Goal: Transaction & Acquisition: Obtain resource

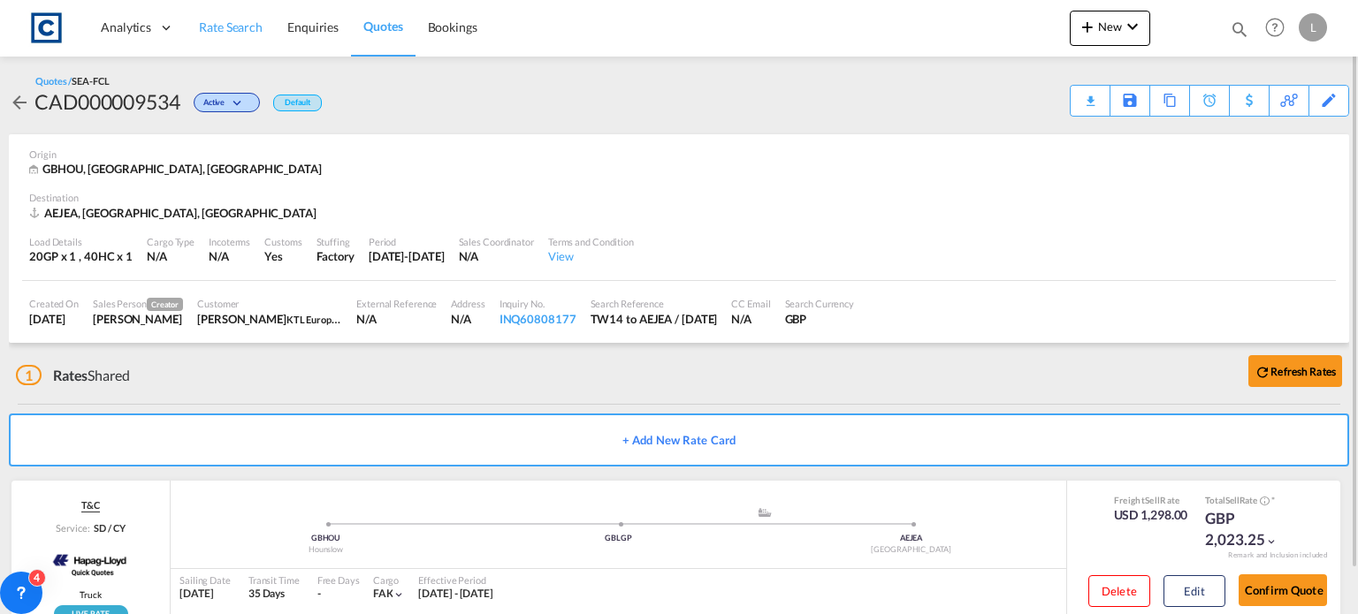
click at [217, 19] on span "Rate Search" at bounding box center [231, 26] width 64 height 15
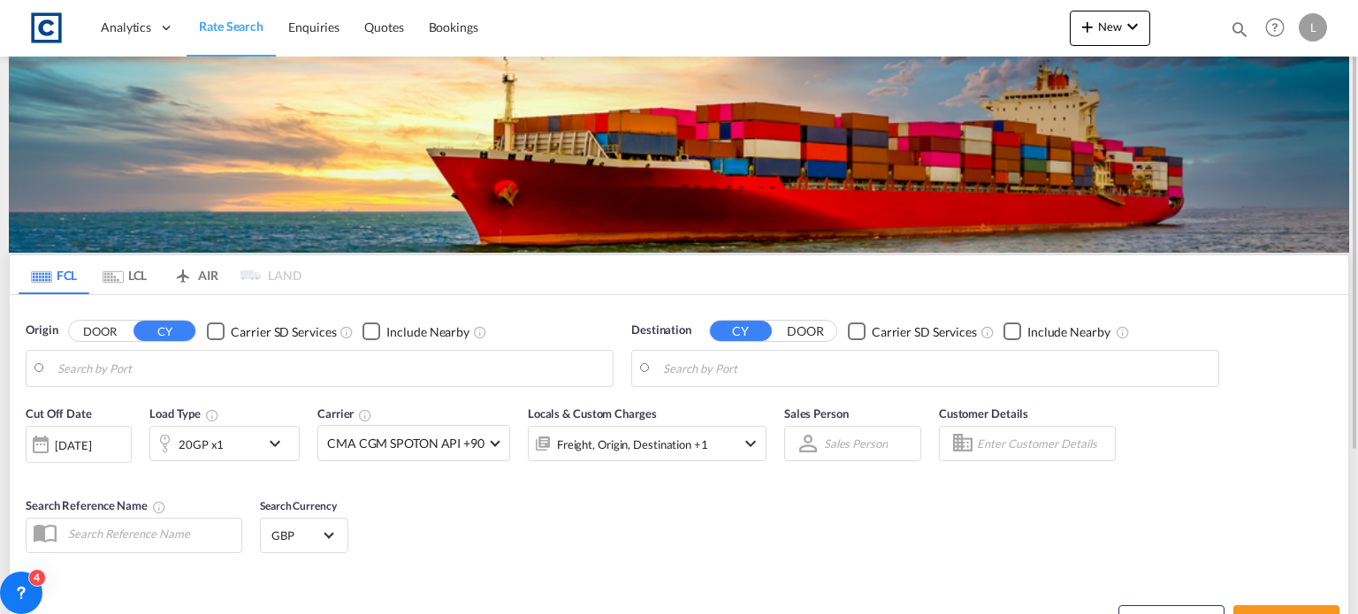
type input "GB-TW14, Hounslow"
type input "Jebel Ali, AEJEA"
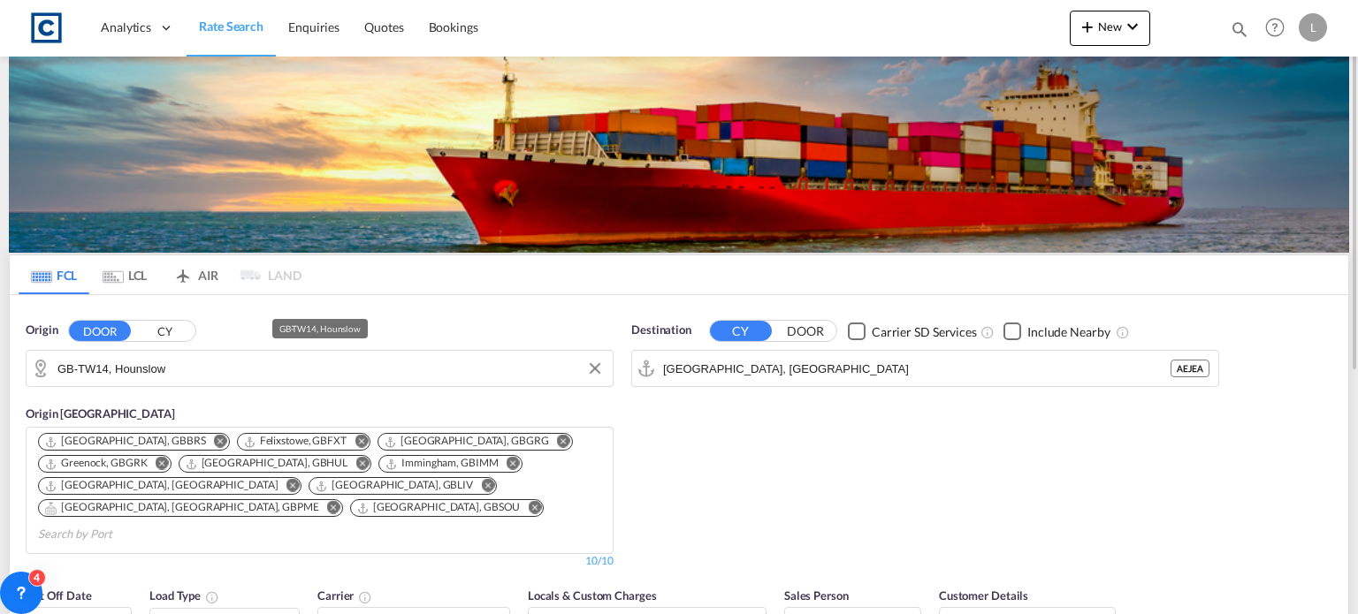
click at [188, 370] on input "GB-TW14, Hounslow" at bounding box center [330, 368] width 546 height 27
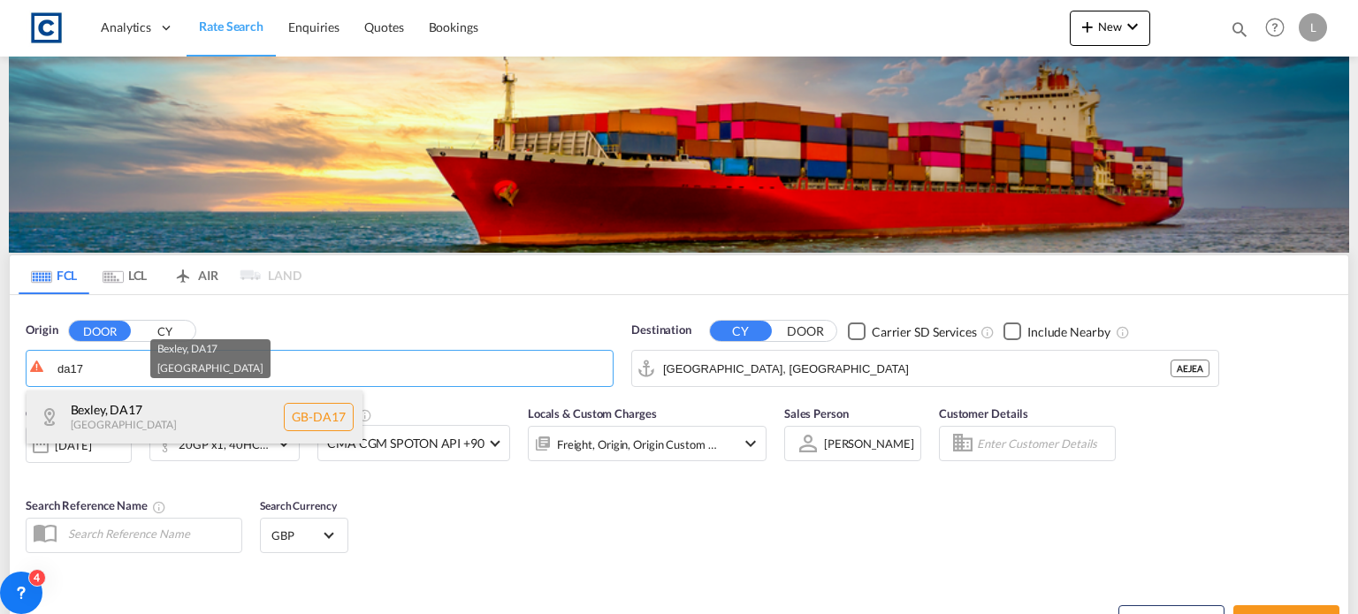
click at [119, 405] on div "Bexley , DA17 United Kingdom GB-DA17" at bounding box center [195, 417] width 336 height 53
type input "GB-DA17, Bexley"
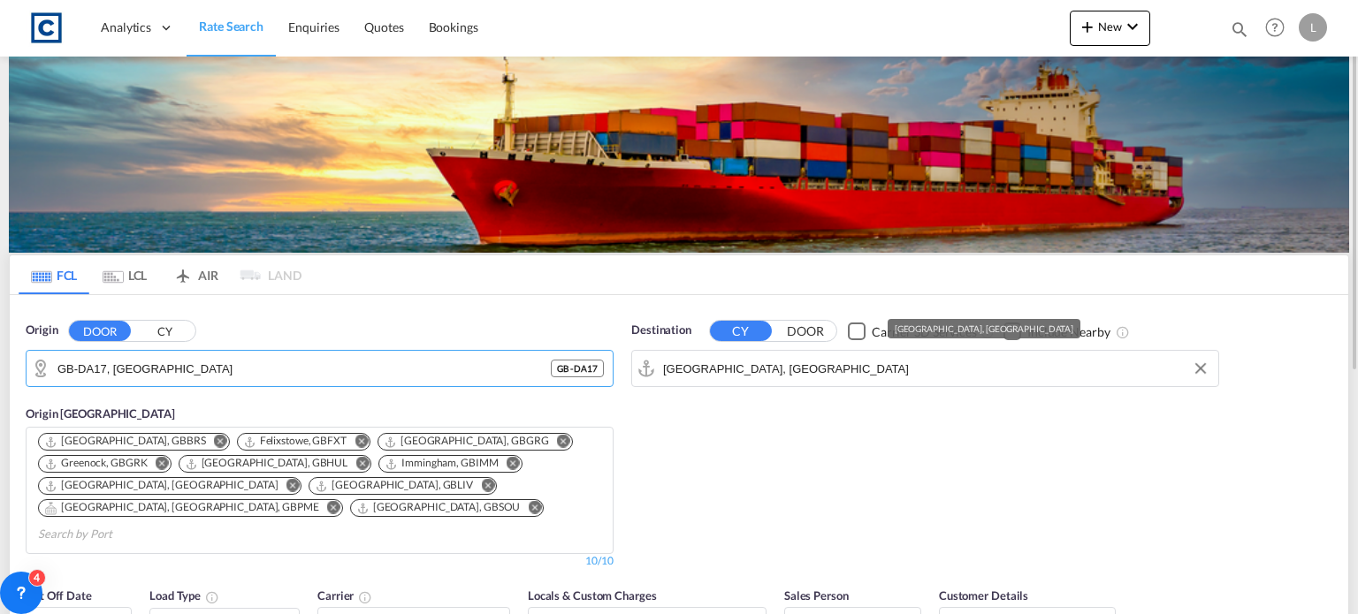
click at [773, 370] on input "Jebel Ali, AEJEA" at bounding box center [936, 368] width 546 height 27
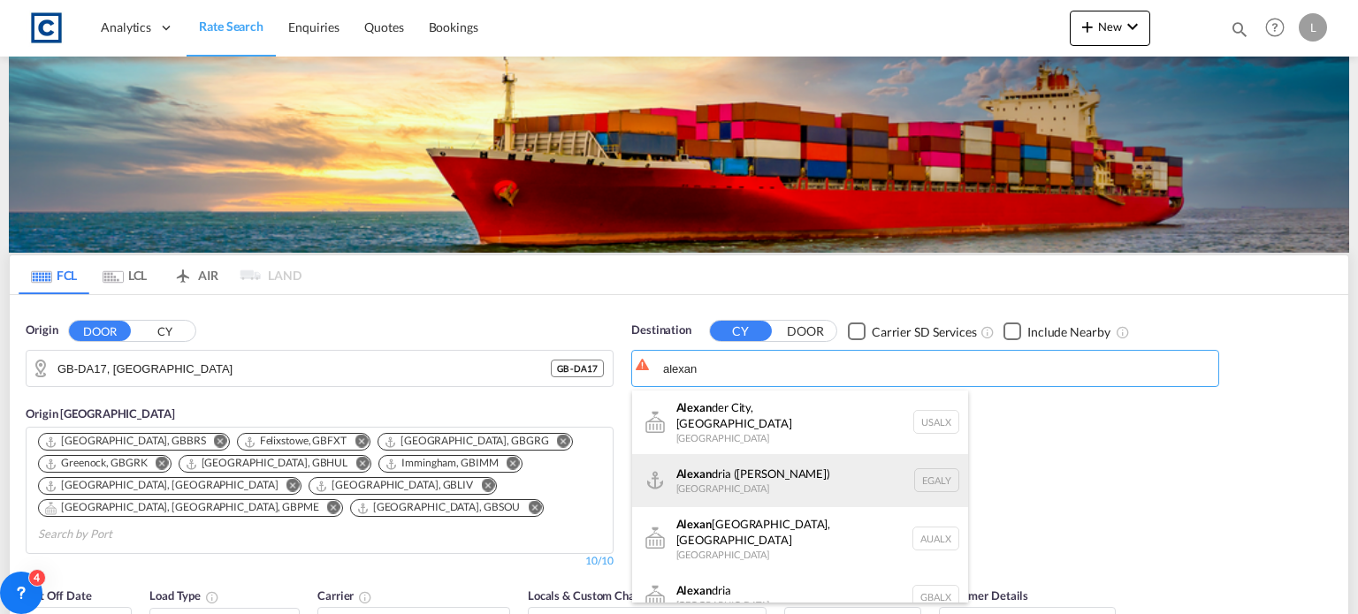
click at [747, 476] on div "Alexan dria (El Iskandariya) Egypt EGALY" at bounding box center [800, 480] width 336 height 53
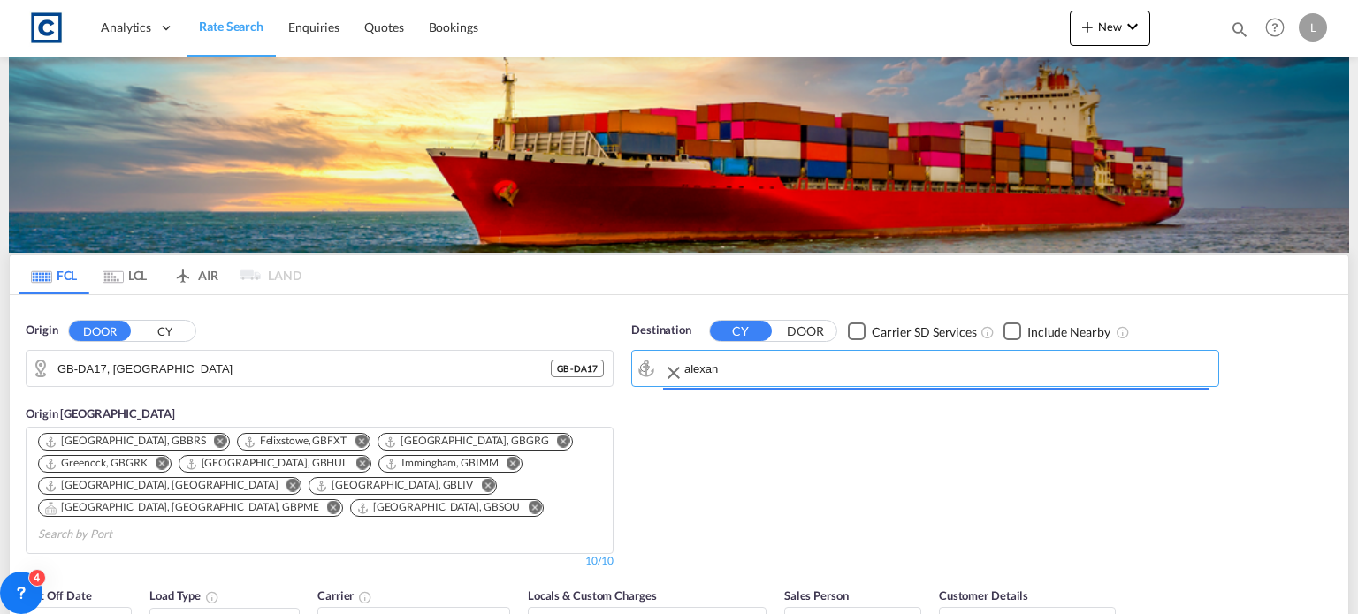
type input "Alexandria (El Iskandariya), EGALY"
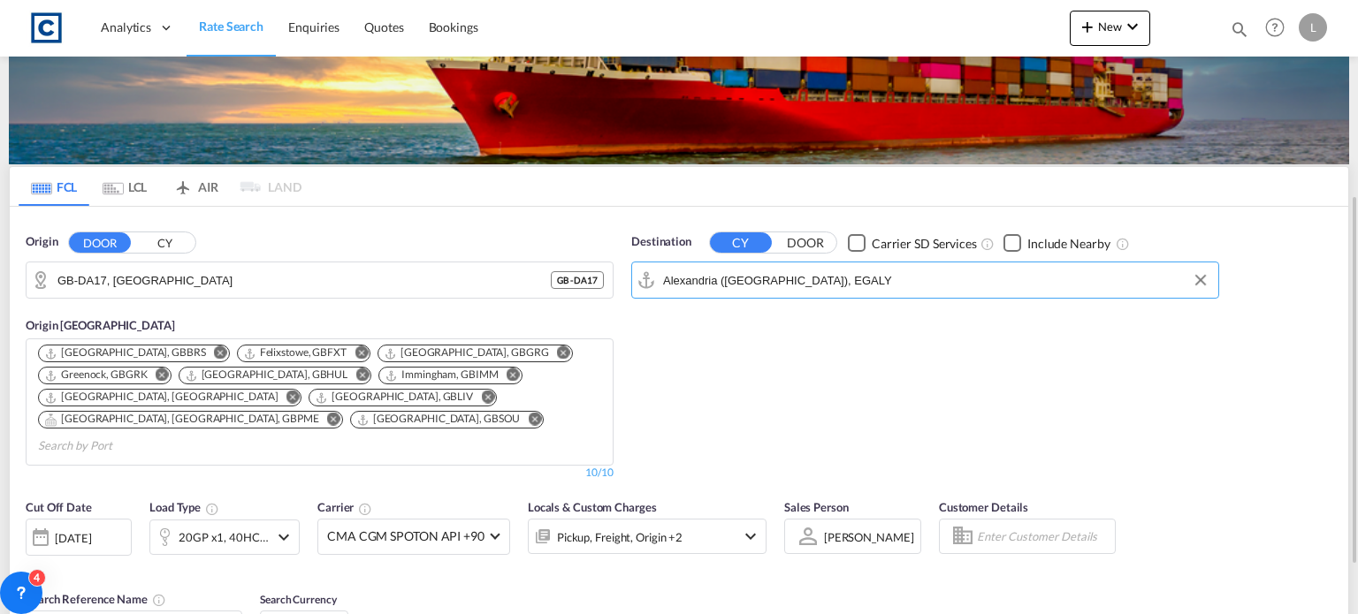
scroll to position [177, 0]
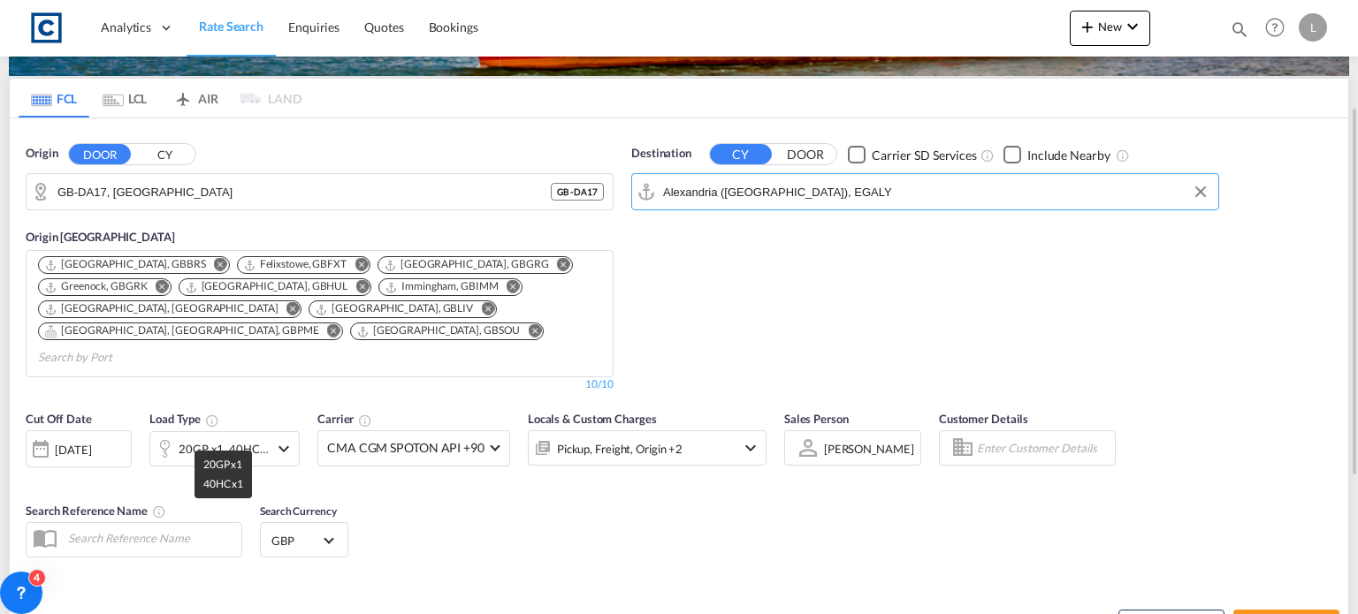
click at [245, 437] on div "20GP x1, 40HC x1" at bounding box center [224, 449] width 90 height 25
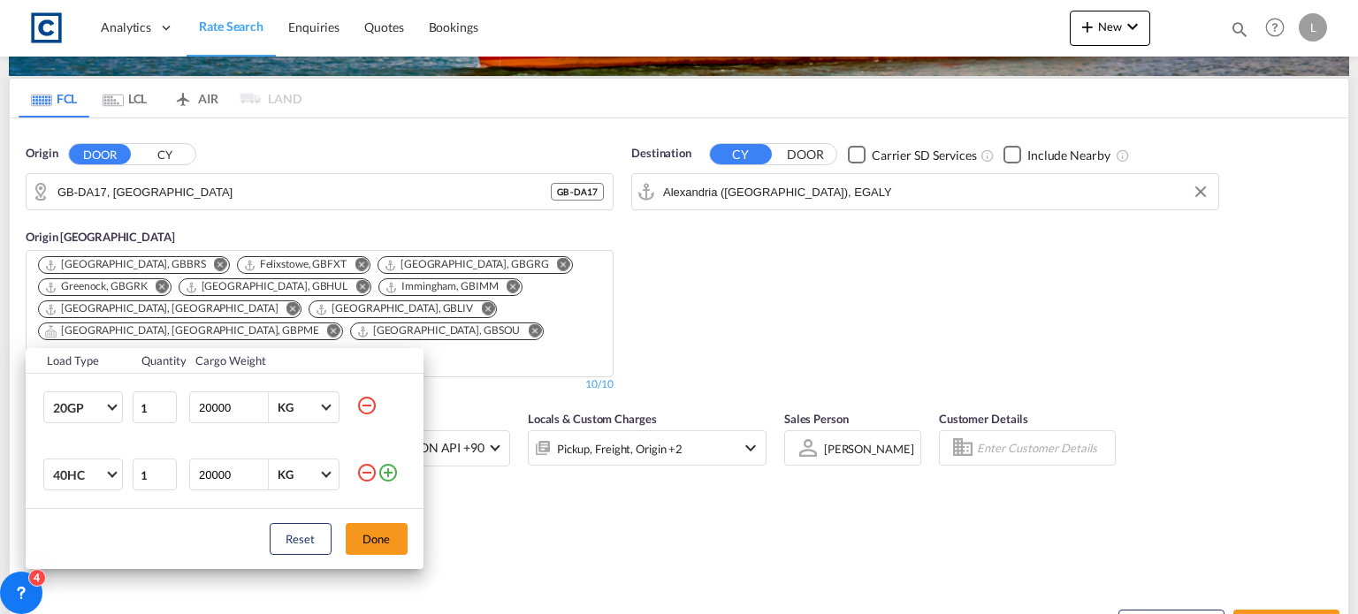
click at [368, 408] on md-icon "icon-minus-circle-outline" at bounding box center [366, 405] width 21 height 21
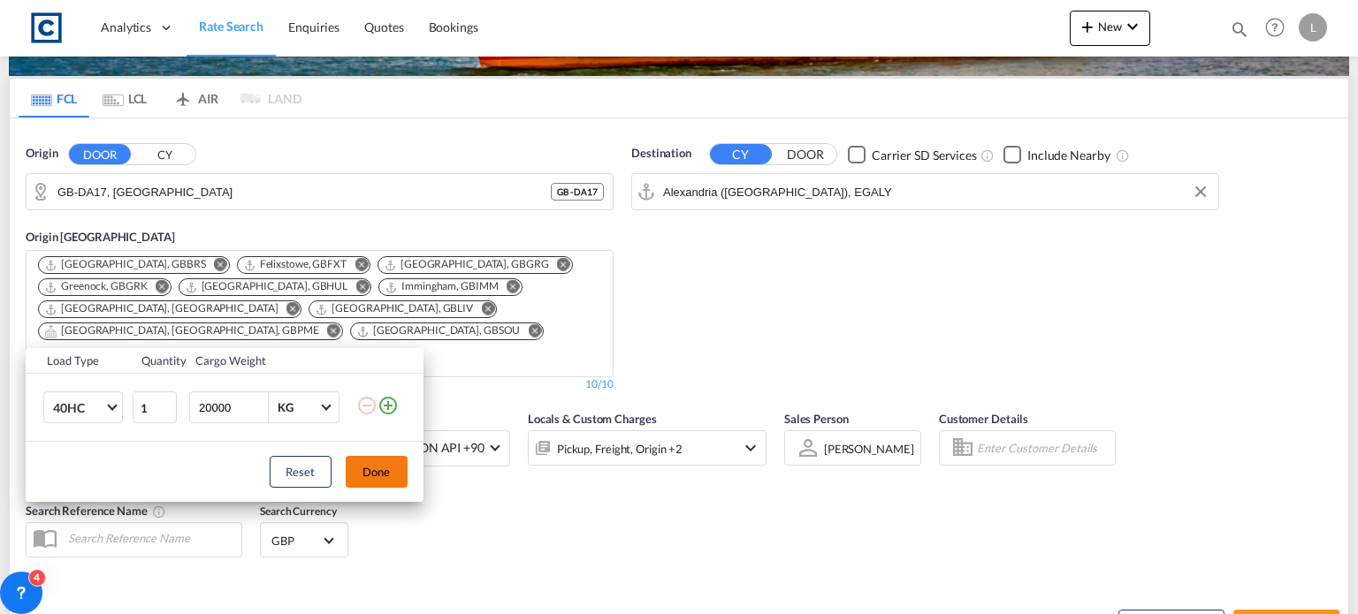
click at [366, 469] on button "Done" at bounding box center [377, 472] width 62 height 32
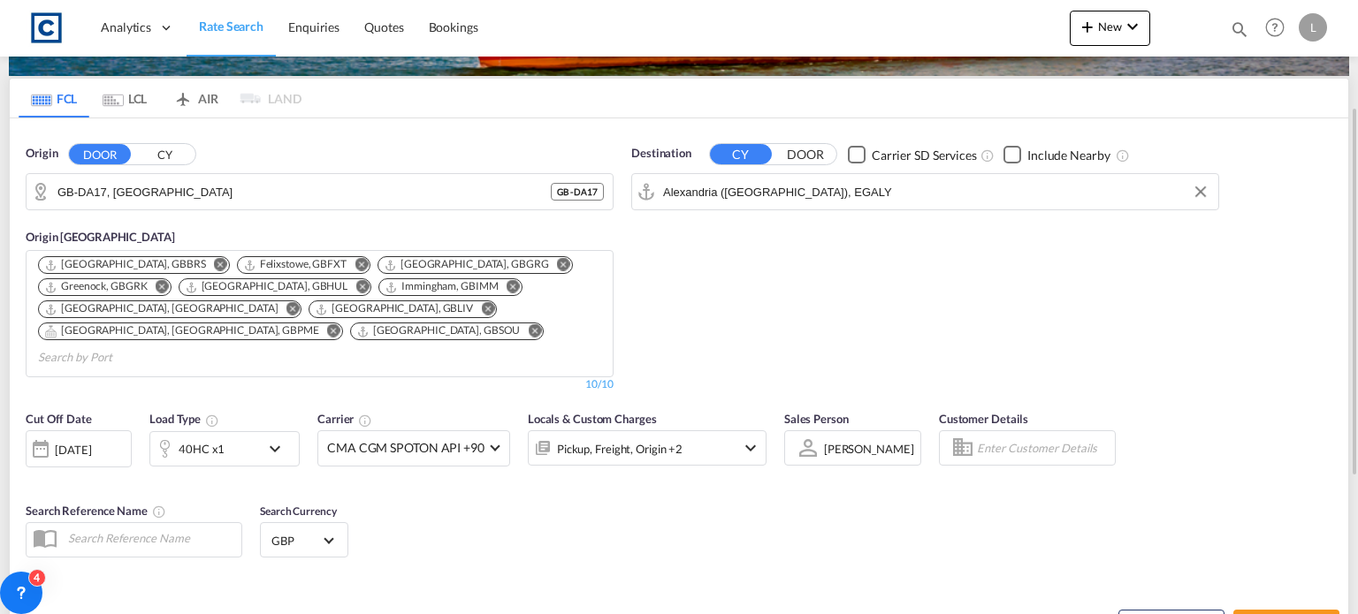
click at [845, 505] on div "Cut Off Date 01 Sep 2025 01 Sep 2025 Load Type 40HC x1 Carrier CMA CGM SPOTON A…" at bounding box center [679, 487] width 1338 height 172
click at [1252, 610] on button "Search Rates" at bounding box center [1286, 626] width 106 height 32
type input "DA17 to EGALY / [DATE]"
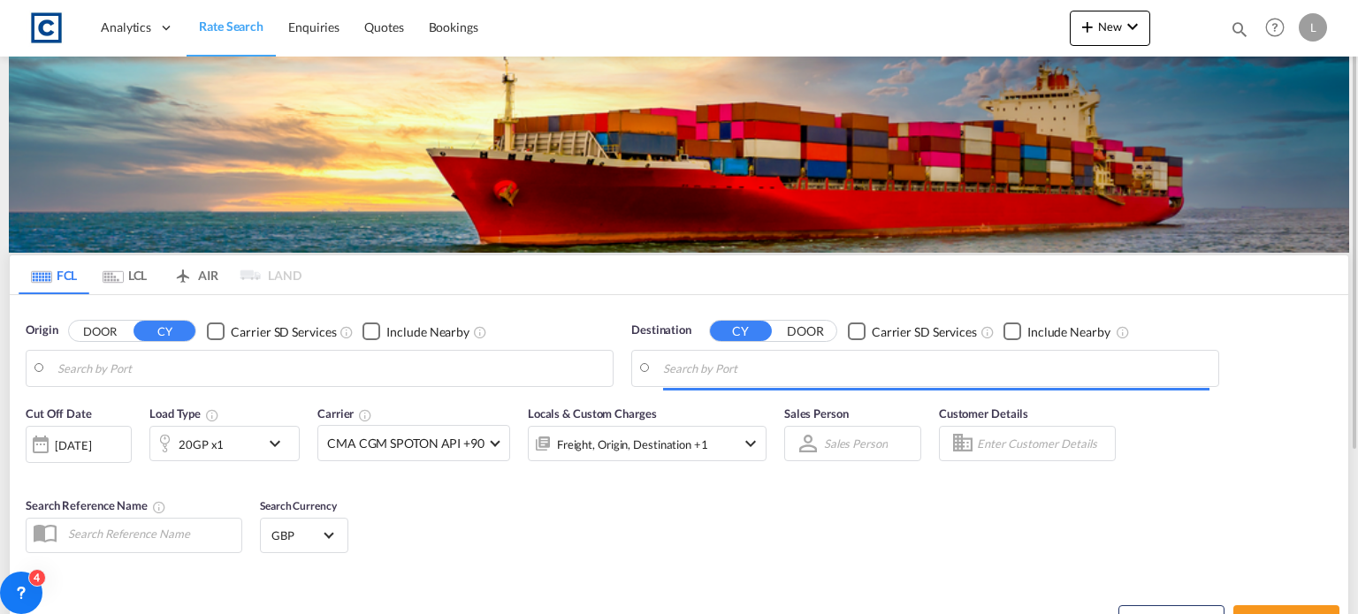
type input "GB-DA17, Bexley"
type input "Alexandria (El Iskandariya), EGALY"
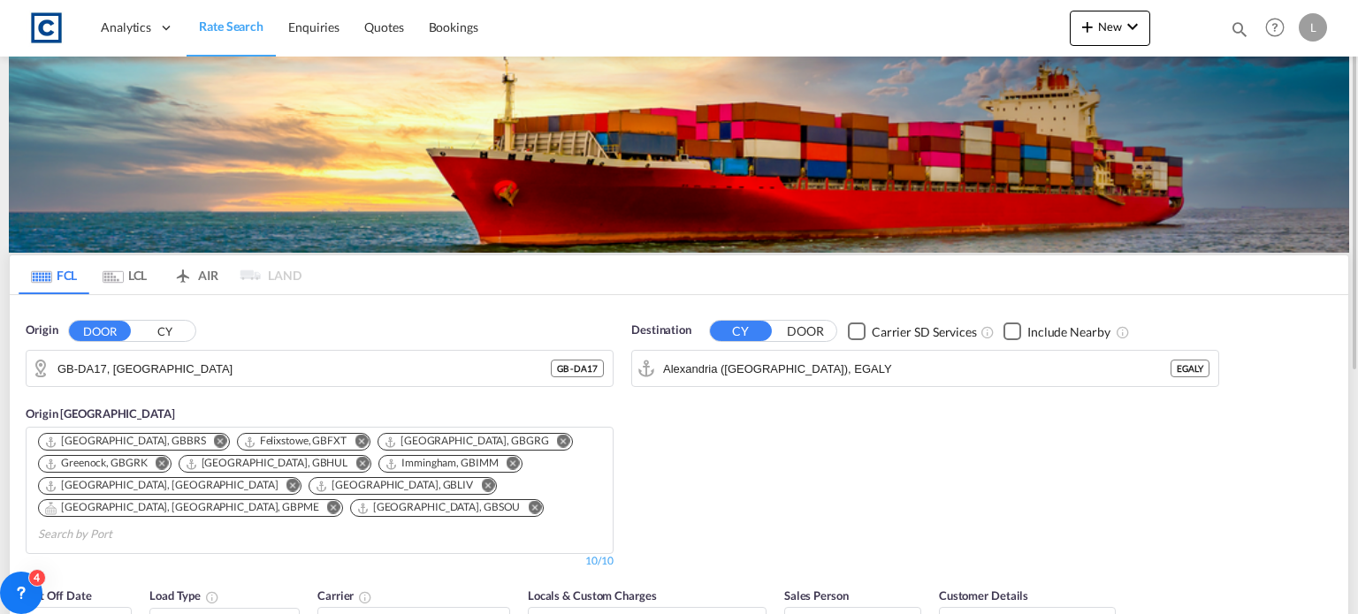
click at [1008, 331] on div "Checkbox No Ink" at bounding box center [1012, 332] width 18 height 18
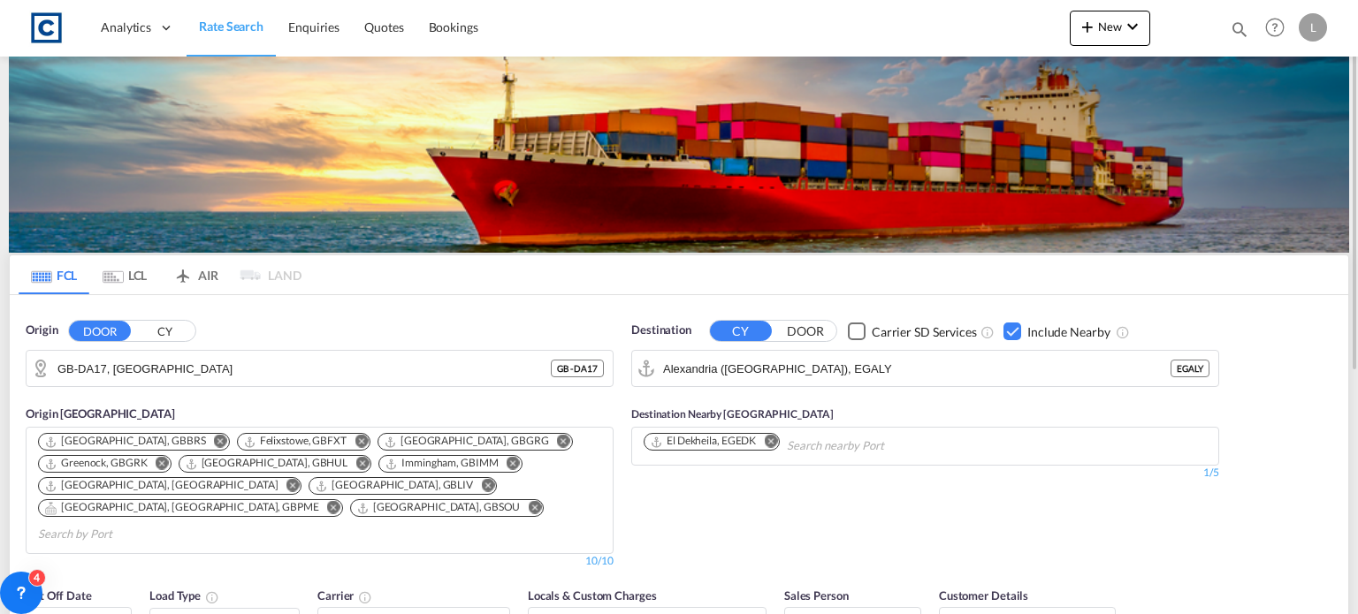
scroll to position [265, 0]
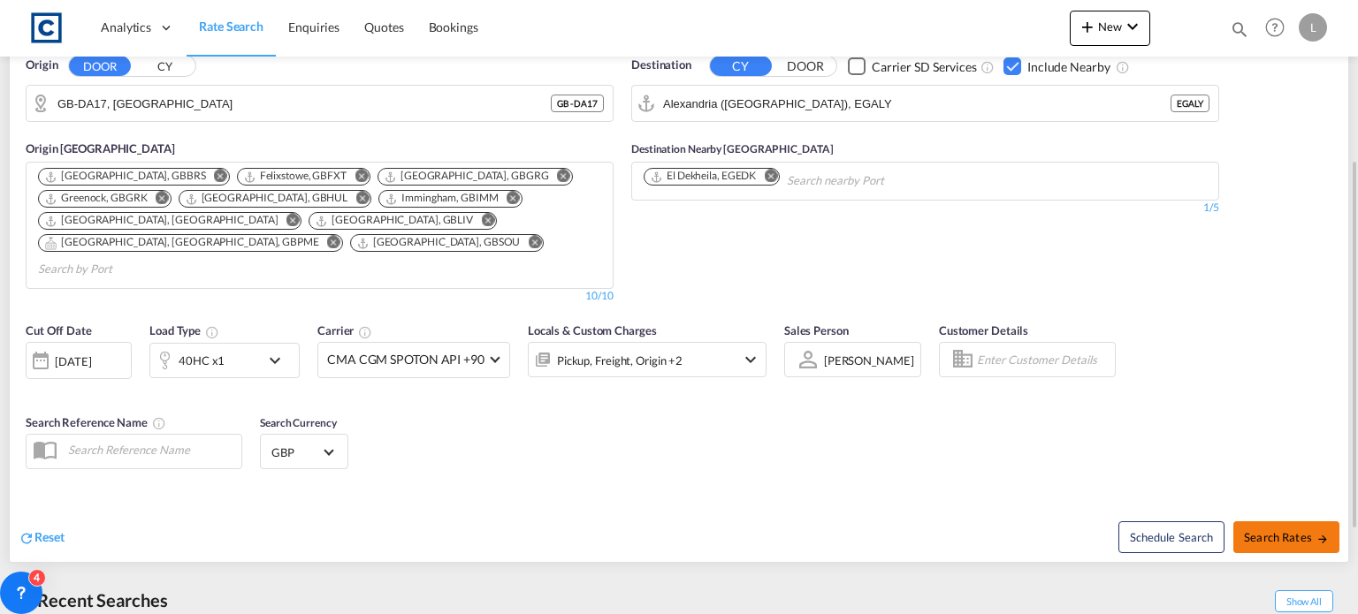
click at [1260, 530] on span "Search Rates" at bounding box center [1286, 537] width 85 height 14
type input "DA17 to EGALY / [DATE]"
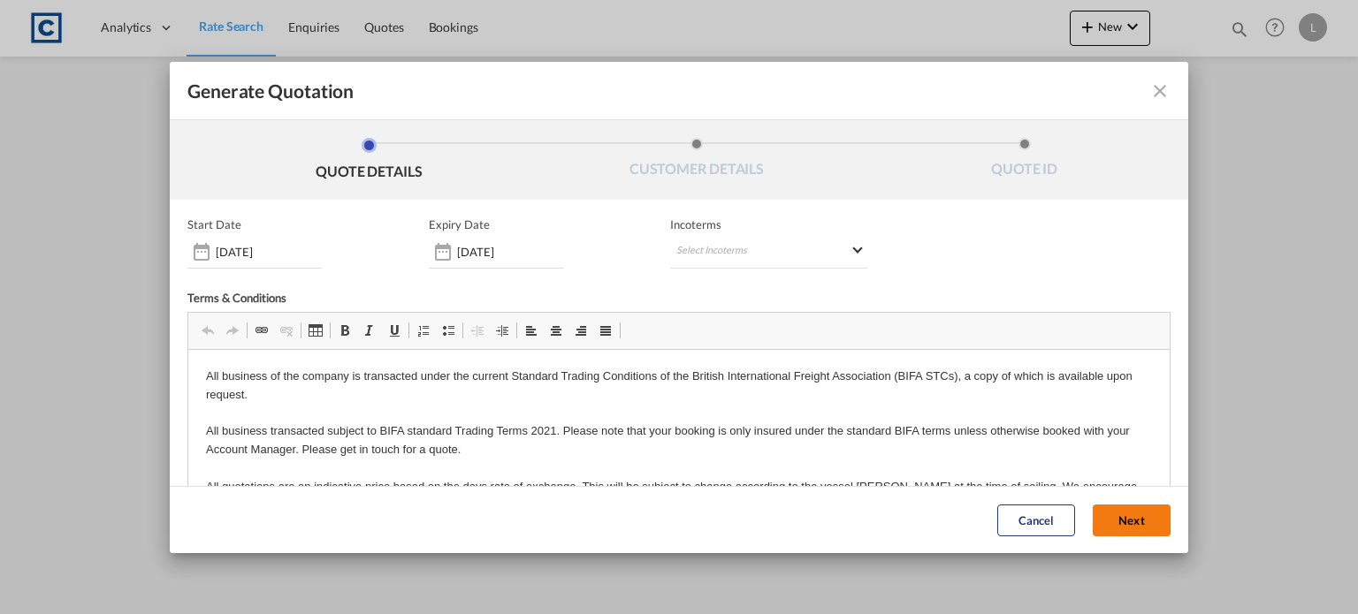
click at [1097, 518] on button "Next" at bounding box center [1132, 521] width 78 height 32
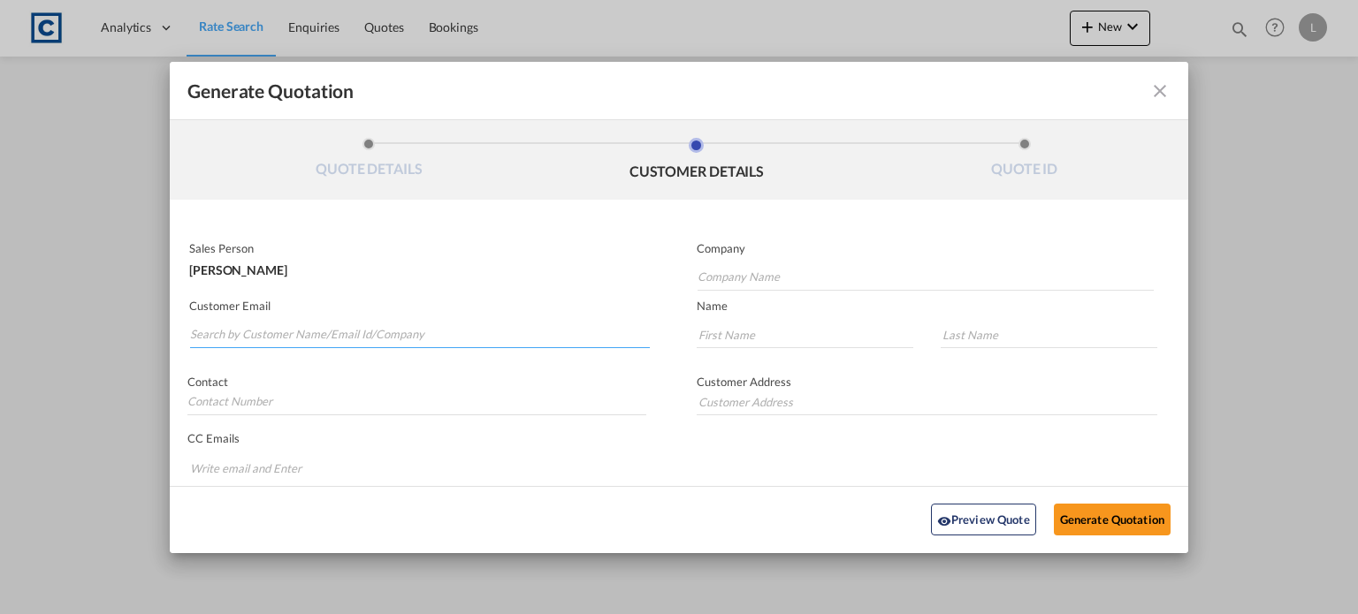
click at [190, 332] on input "Search by Customer Name/Email Id/Company" at bounding box center [420, 335] width 460 height 27
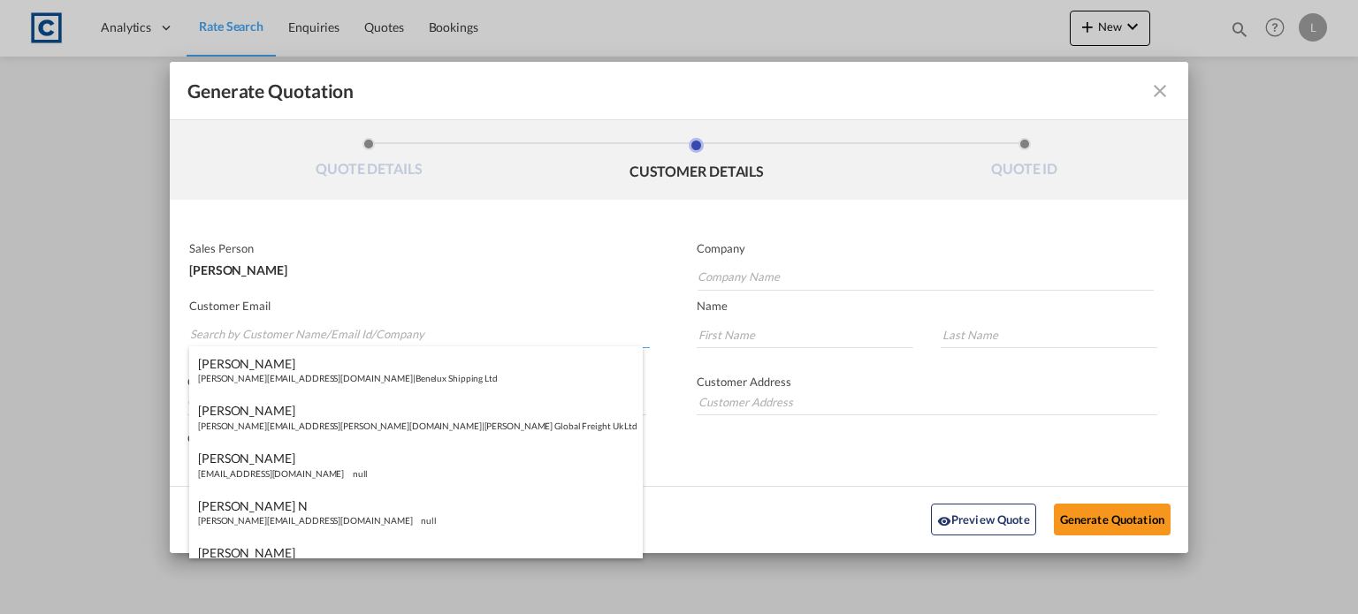
paste input "[PERSON_NAME] <[PERSON_NAME][EMAIL_ADDRESS][DOMAIN_NAME]>"
drag, startPoint x: 266, startPoint y: 335, endPoint x: 271, endPoint y: 317, distance: 18.5
click at [266, 334] on input "[PERSON_NAME] <[PERSON_NAME][EMAIL_ADDRESS][DOMAIN_NAME]>" at bounding box center [420, 335] width 460 height 27
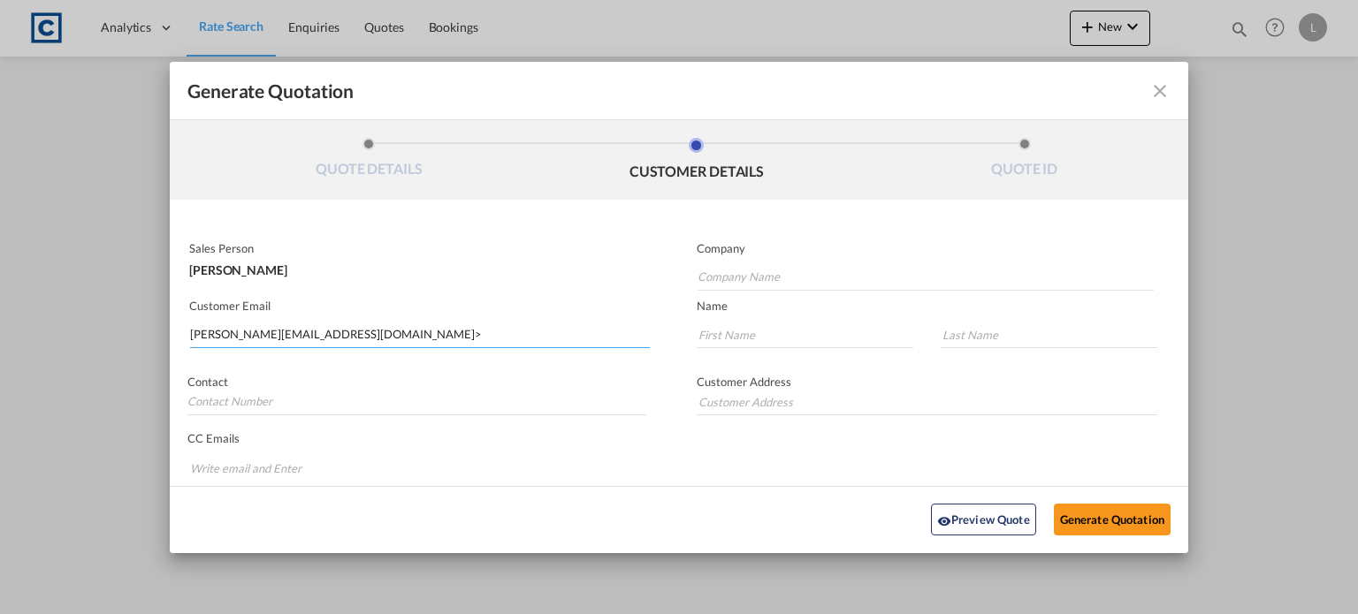
click at [380, 334] on input "[PERSON_NAME][EMAIL_ADDRESS][DOMAIN_NAME]>" at bounding box center [420, 335] width 460 height 27
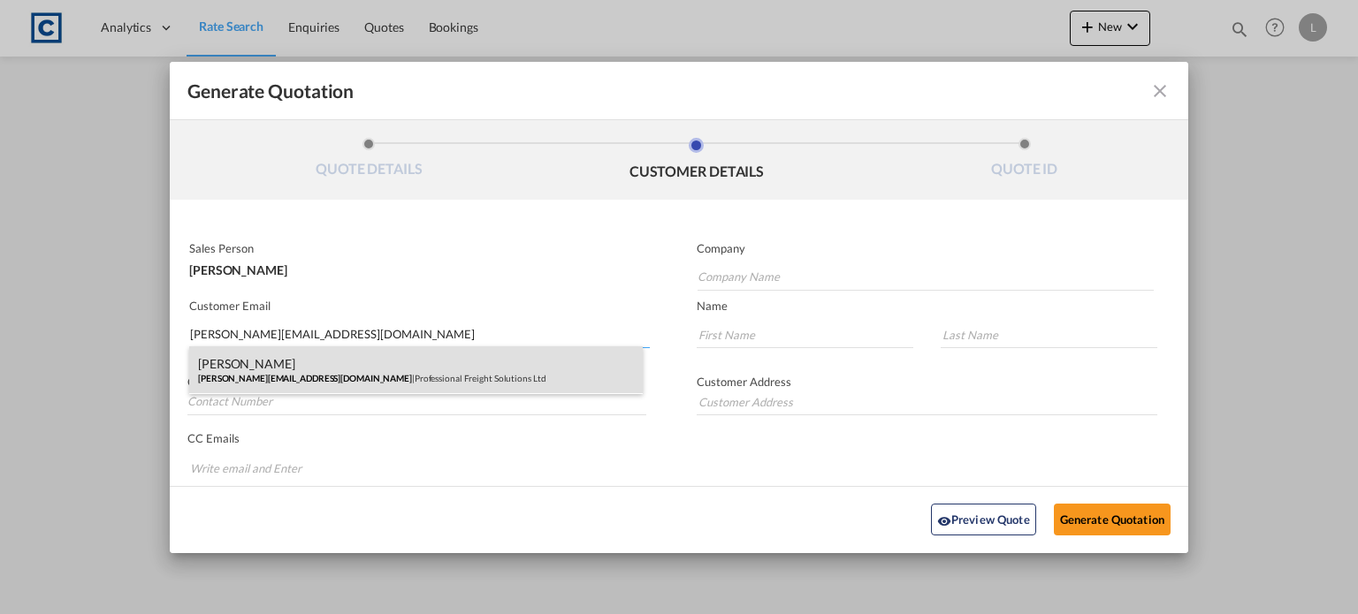
type input "[PERSON_NAME][EMAIL_ADDRESS][DOMAIN_NAME]"
click at [263, 369] on div "[PERSON_NAME] [PERSON_NAME][EMAIL_ADDRESS][DOMAIN_NAME] | Professional Freight …" at bounding box center [415, 370] width 453 height 48
type input "Professional Freight Solutions Ltd"
type input "[PERSON_NAME]"
type input "Sanger"
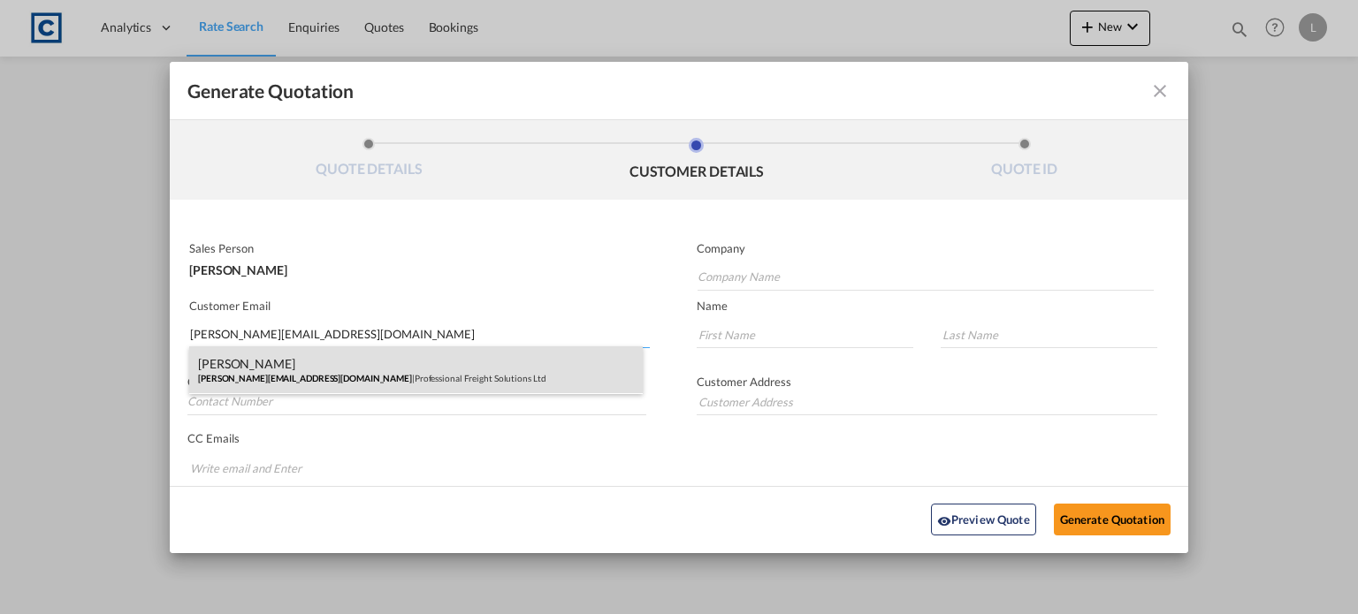
type input "[STREET_ADDRESS]"
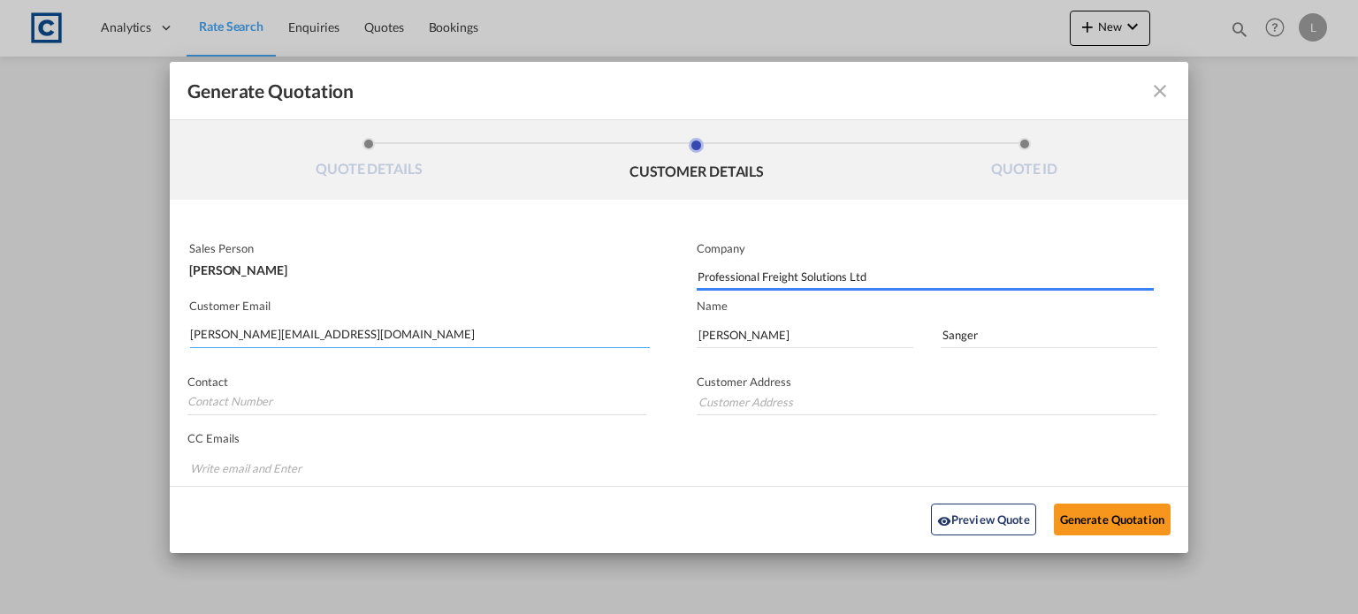
type input "[STREET_ADDRESS]"
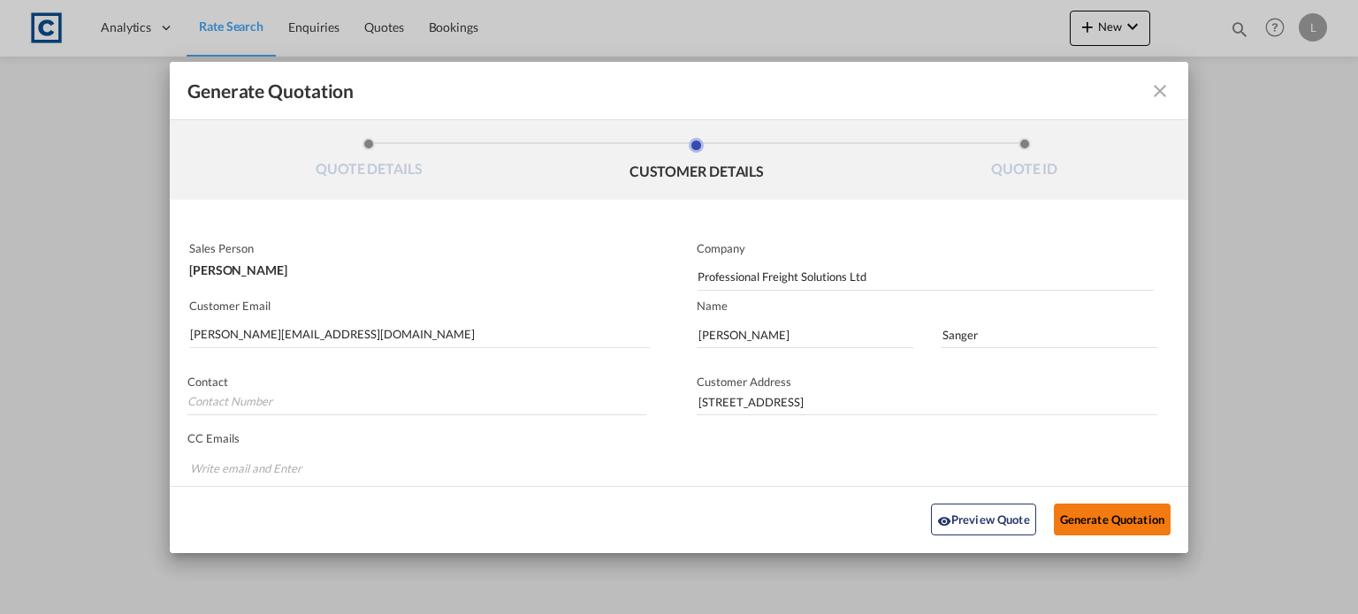
click at [1088, 516] on button "Generate Quotation" at bounding box center [1112, 520] width 117 height 32
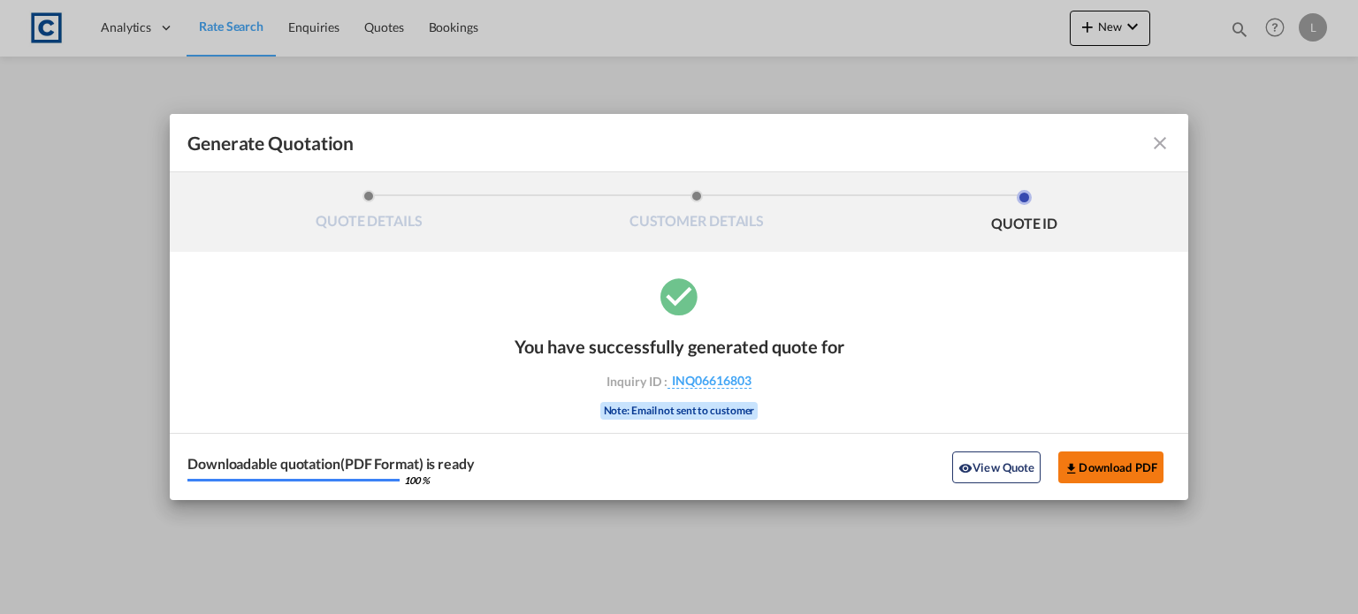
click at [1111, 463] on button "Download PDF" at bounding box center [1110, 468] width 105 height 32
click at [1160, 140] on md-icon "icon-close fg-AAA8AD cursor m-0" at bounding box center [1159, 143] width 21 height 21
